Goal: Navigation & Orientation: Go to known website

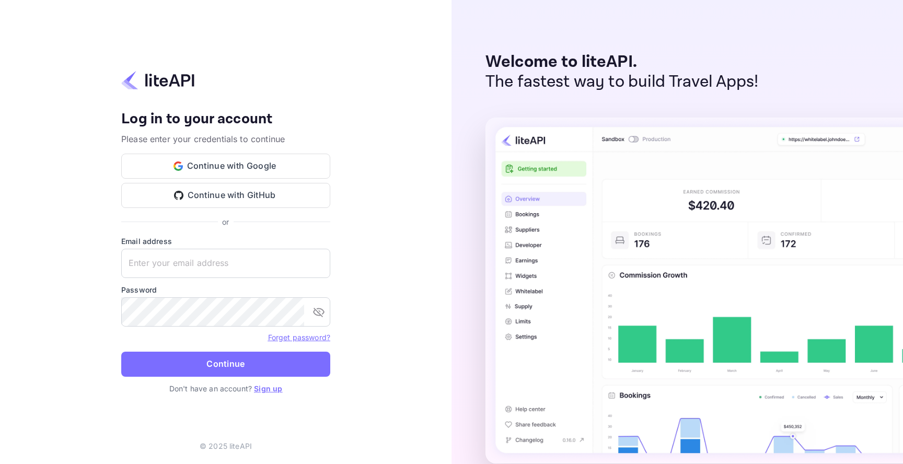
click at [630, 138] on img at bounding box center [772, 291] width 575 height 346
